Goal: Task Accomplishment & Management: Manage account settings

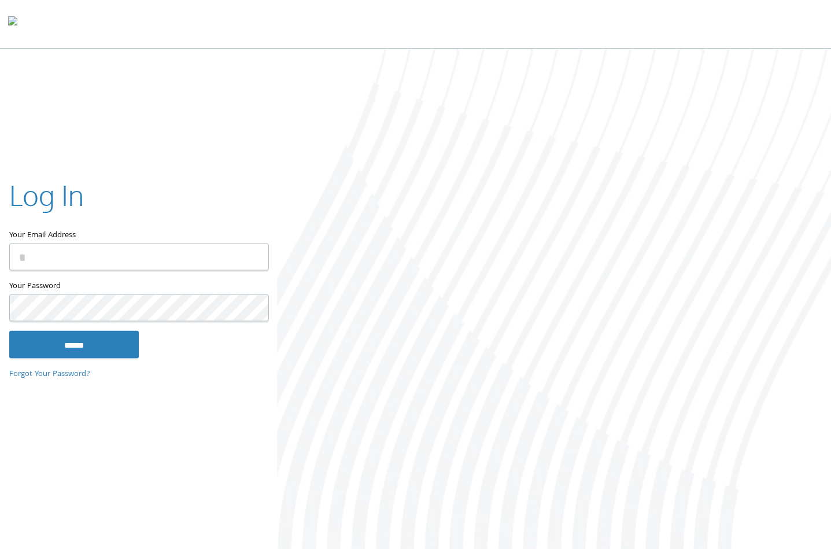
click at [211, 256] on input "Your Email Address" at bounding box center [139, 256] width 260 height 27
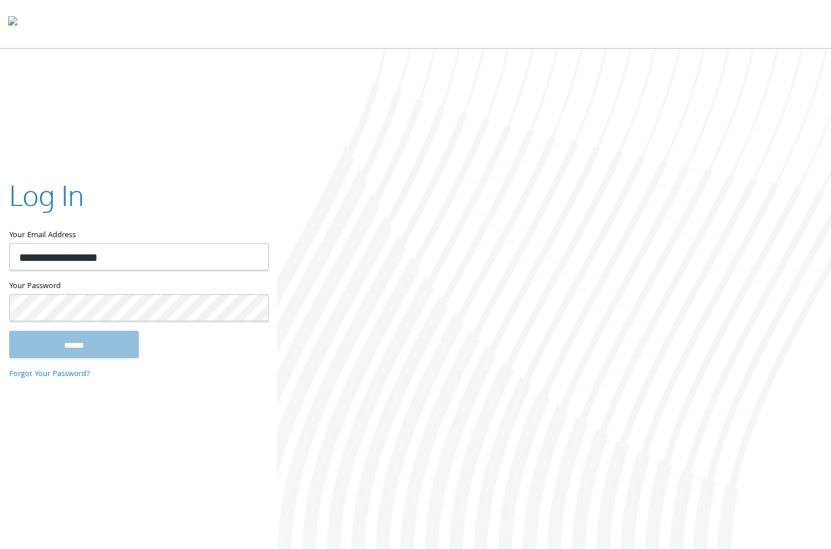
type input "**********"
click at [84, 338] on input "******" at bounding box center [74, 344] width 130 height 28
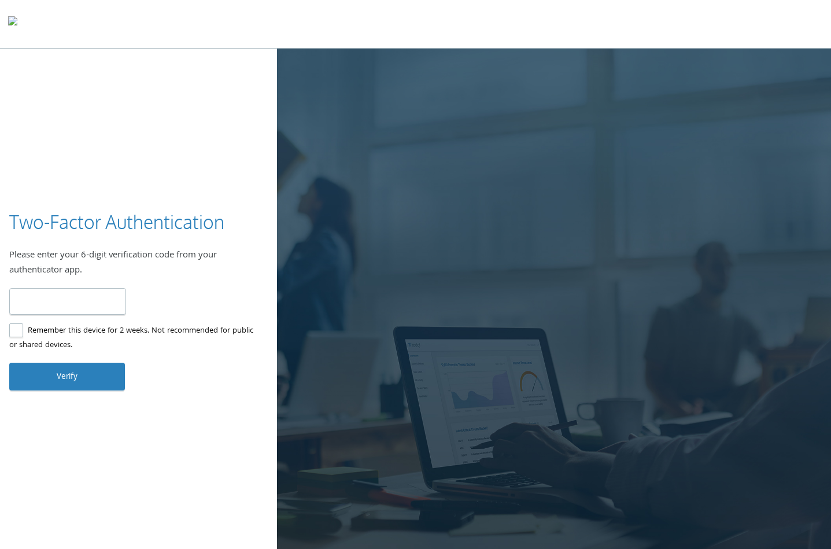
type input "******"
